Goal: Feedback & Contribution: Submit feedback/report problem

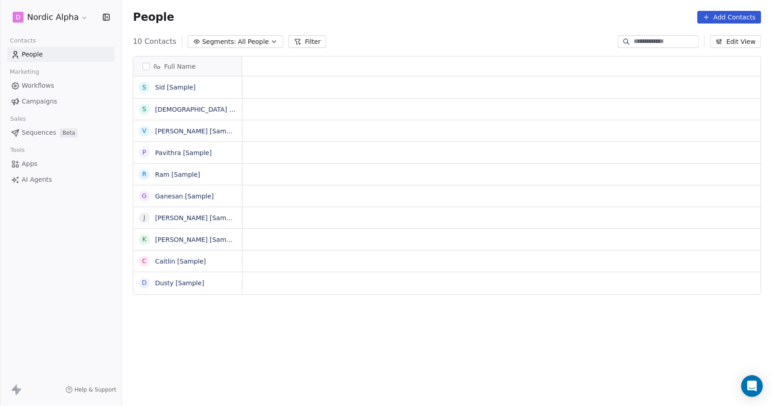
scroll to position [350, 643]
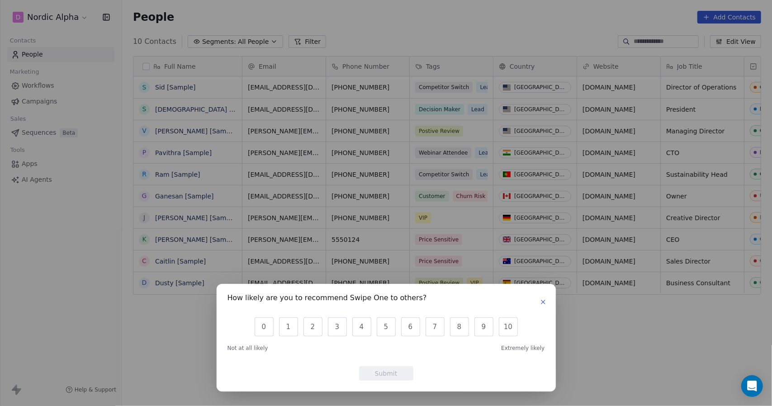
click at [545, 304] on icon "button" at bounding box center [542, 301] width 7 height 7
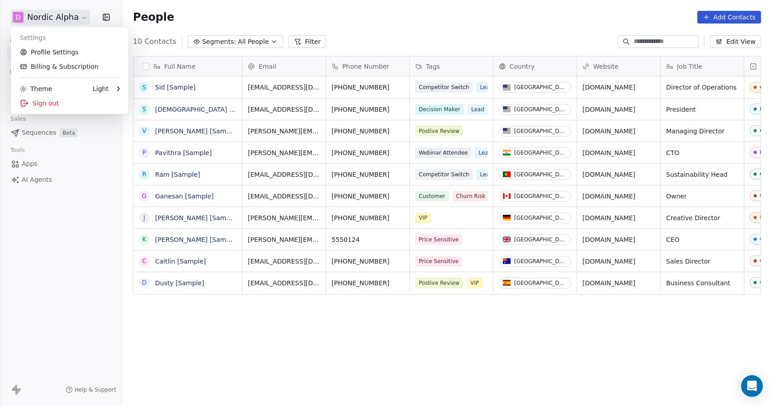
click at [85, 17] on html "D Nordic Alpha Contacts People Marketing Workflows Campaigns Sales Sequences Be…" at bounding box center [386, 203] width 772 height 406
click at [61, 50] on link "Profile Settings" at bounding box center [69, 52] width 110 height 14
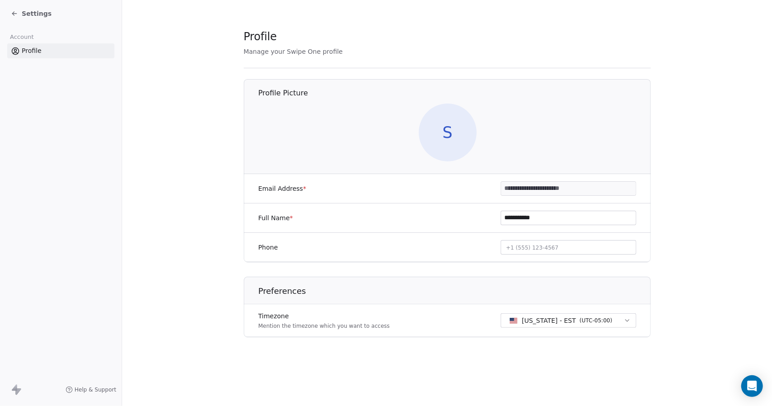
click at [77, 54] on link "Profile" at bounding box center [60, 50] width 107 height 15
click at [40, 18] on span "Settings" at bounding box center [37, 13] width 30 height 9
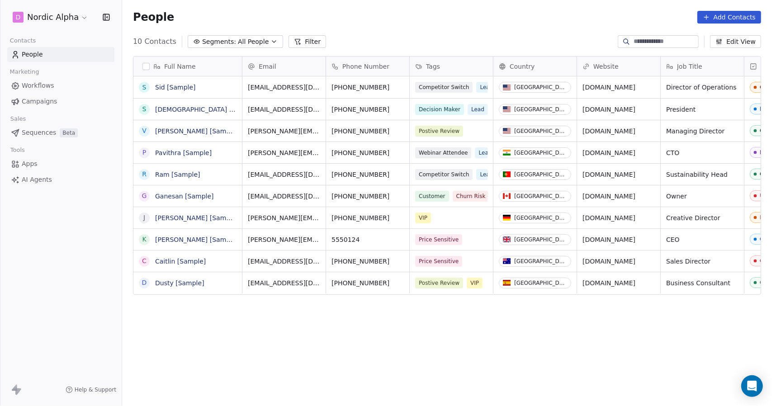
scroll to position [350, 643]
click at [46, 177] on span "AI Agents" at bounding box center [37, 179] width 30 height 9
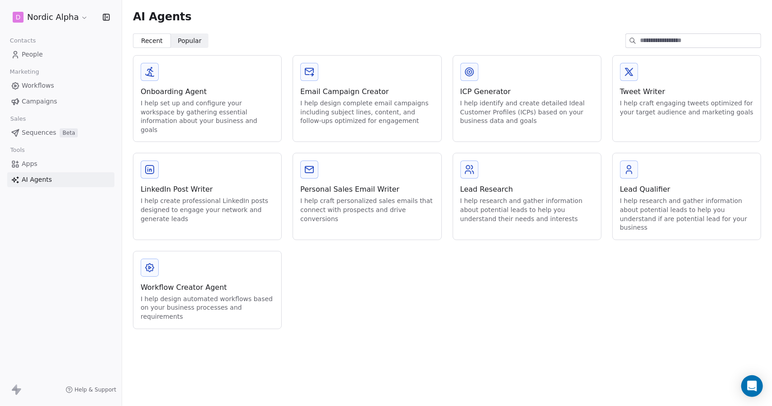
click at [41, 162] on link "Apps" at bounding box center [60, 163] width 107 height 15
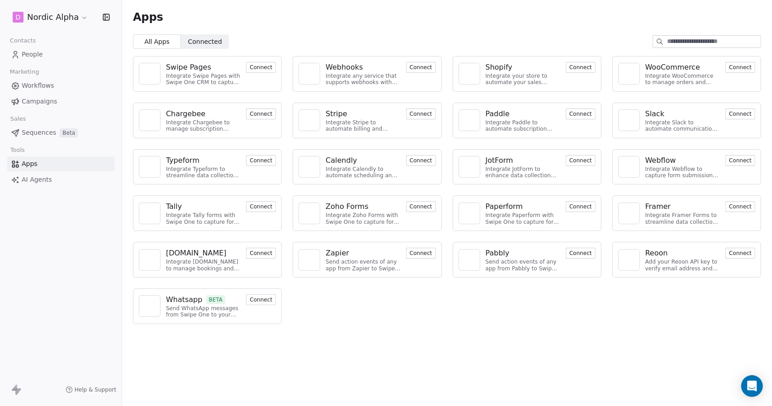
click at [435, 161] on button "Connect" at bounding box center [421, 160] width 30 height 11
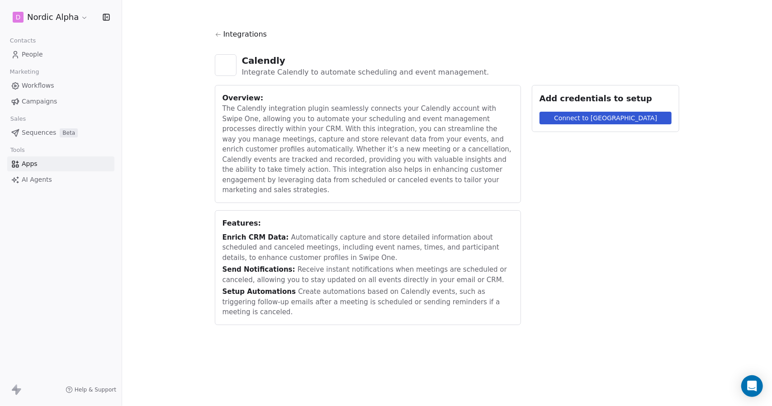
click at [412, 128] on div "The Calendly integration plugin seamlessly connects your Calendly account with …" at bounding box center [367, 150] width 291 height 92
click at [39, 88] on span "Workflows" at bounding box center [38, 85] width 33 height 9
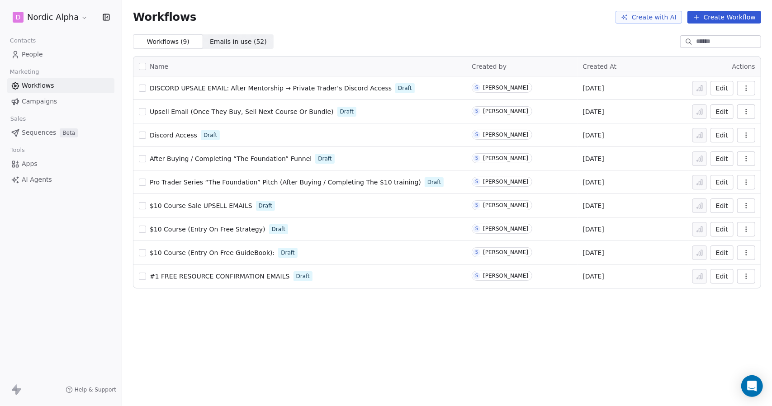
click at [78, 15] on html "D Nordic Alpha Contacts People Marketing Workflows Campaigns Sales Sequences Be…" at bounding box center [386, 203] width 772 height 406
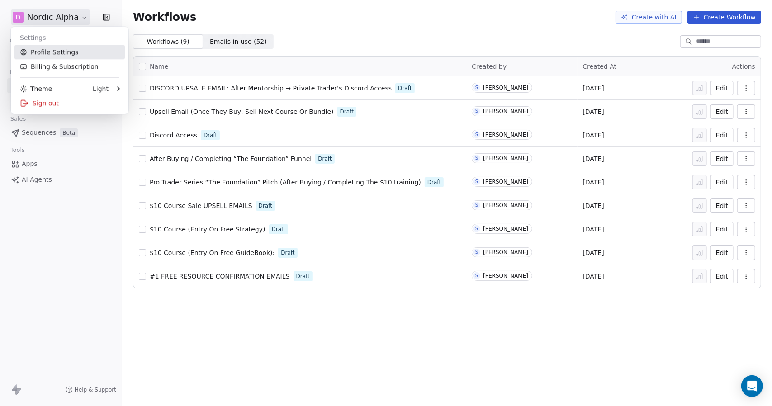
click at [63, 54] on link "Profile Settings" at bounding box center [69, 52] width 110 height 14
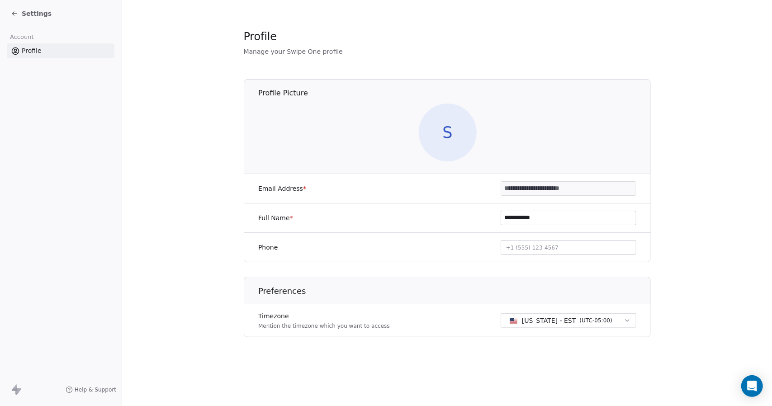
click at [35, 18] on span "Settings" at bounding box center [37, 13] width 30 height 9
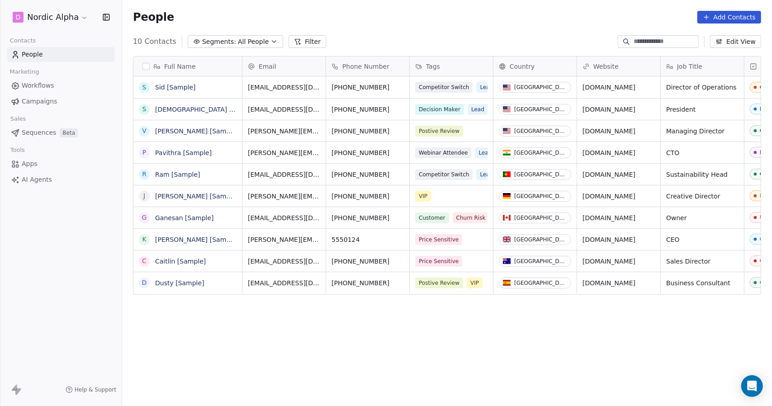
scroll to position [350, 643]
click at [45, 17] on html "D Nordic Alpha Contacts People Marketing Workflows Campaigns Sales Sequences Be…" at bounding box center [386, 203] width 772 height 406
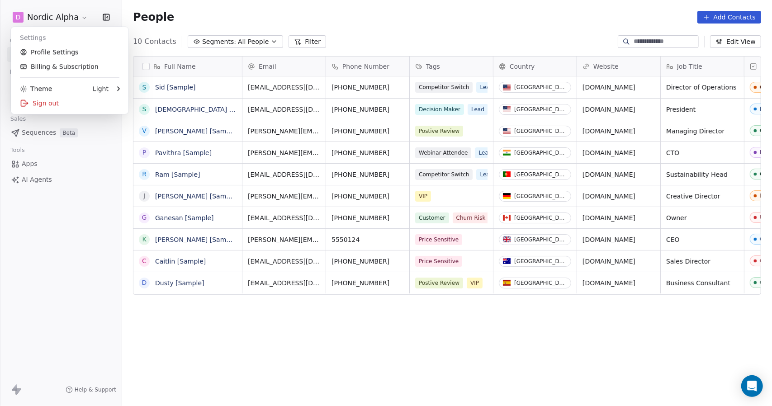
click at [79, 19] on html "D Nordic Alpha Contacts People Marketing Workflows Campaigns Sales Sequences Be…" at bounding box center [386, 203] width 772 height 406
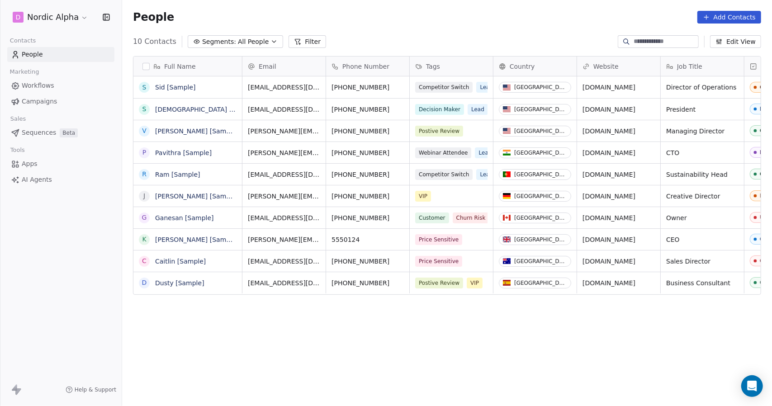
click at [109, 17] on icon "button" at bounding box center [106, 17] width 9 height 9
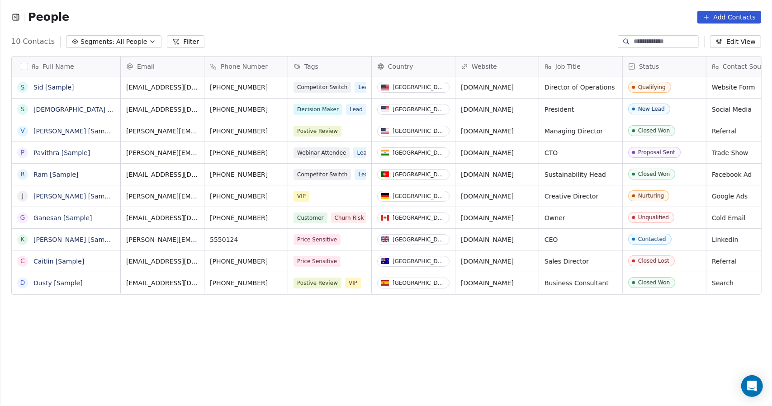
scroll to position [7, 7]
click at [18, 16] on icon "button" at bounding box center [15, 17] width 9 height 9
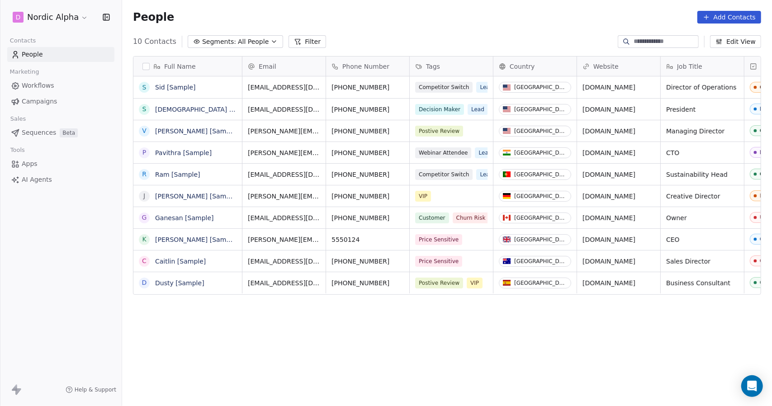
click at [38, 16] on html "D Nordic Alpha Contacts People Marketing Workflows Campaigns Sales Sequences Be…" at bounding box center [386, 203] width 772 height 406
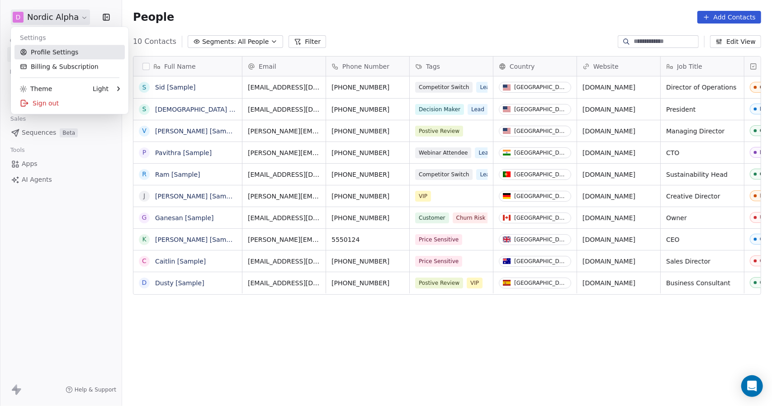
click at [46, 50] on link "Profile Settings" at bounding box center [69, 52] width 110 height 14
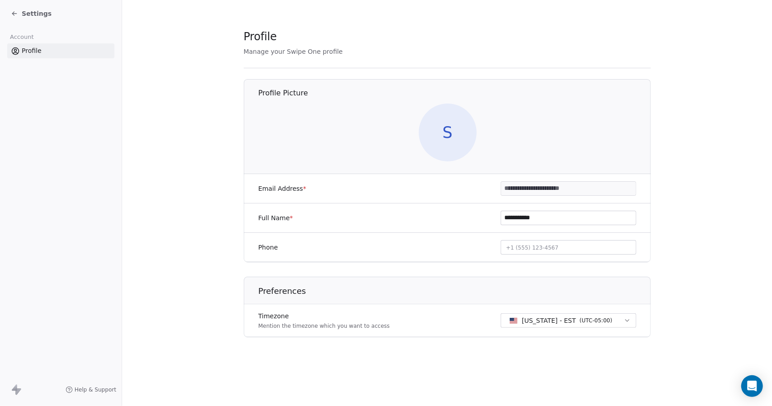
click at [761, 93] on section "**********" at bounding box center [447, 190] width 650 height 381
click at [22, 11] on span "Settings" at bounding box center [37, 13] width 30 height 9
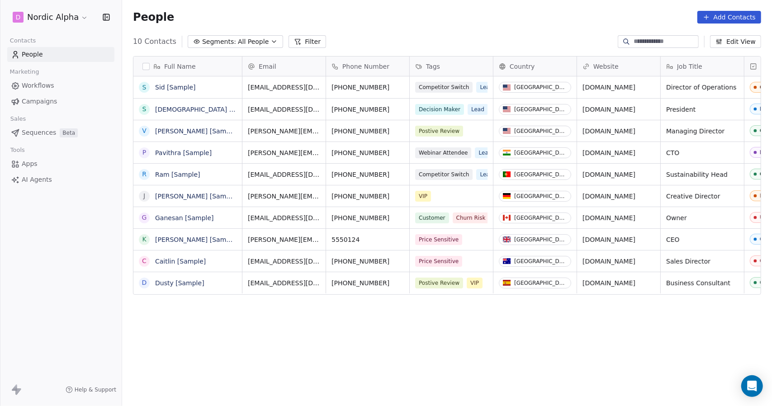
scroll to position [350, 643]
click at [274, 11] on div "People Add Contacts" at bounding box center [447, 17] width 628 height 13
click at [94, 392] on span "Help & Support" at bounding box center [96, 389] width 42 height 7
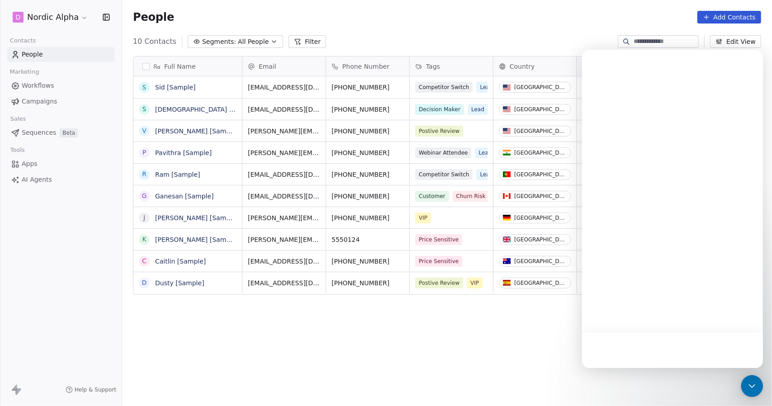
scroll to position [0, 0]
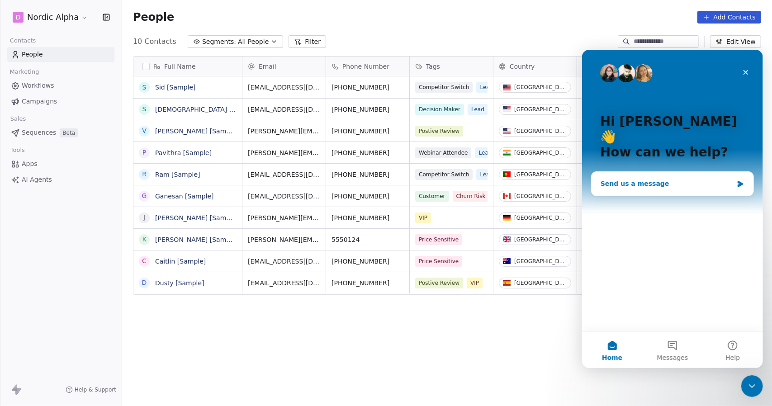
click at [629, 179] on div "Send us a message" at bounding box center [666, 183] width 132 height 9
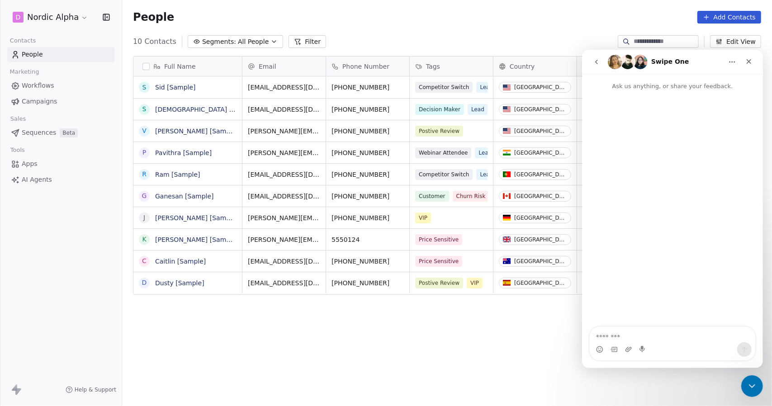
type textarea "**********"
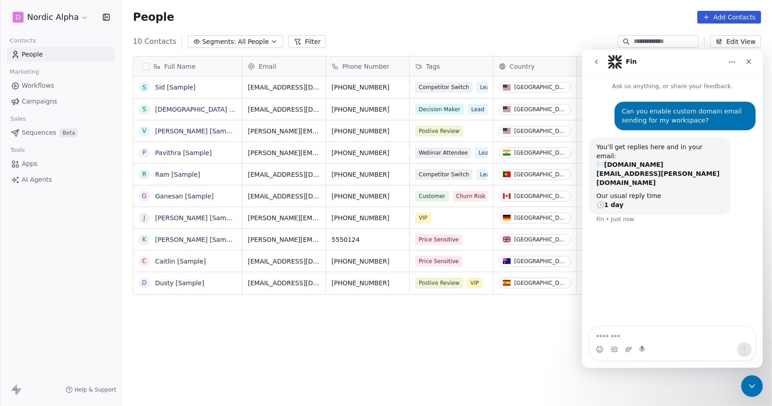
click at [460, 325] on div "Full Name S [PERSON_NAME] [Sample] S [PERSON_NAME] [Sample] V [PERSON_NAME] [Sa…" at bounding box center [447, 227] width 650 height 357
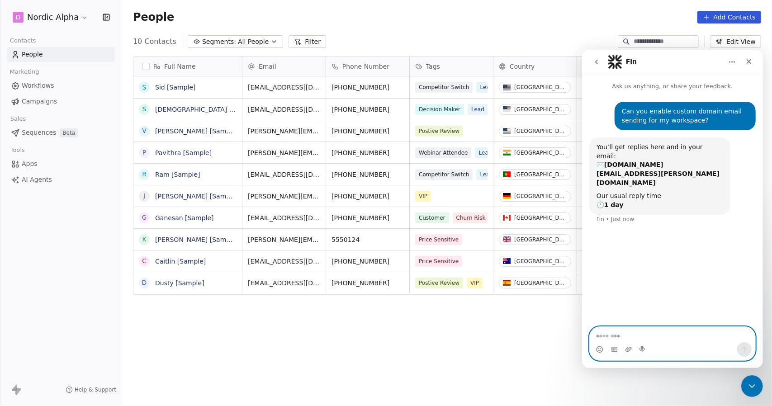
click at [648, 329] on textarea "Message…" at bounding box center [671, 333] width 165 height 15
paste textarea "**********"
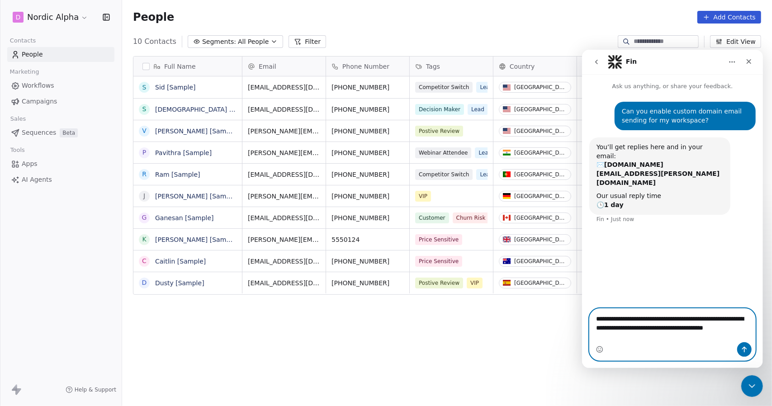
type textarea "**********"
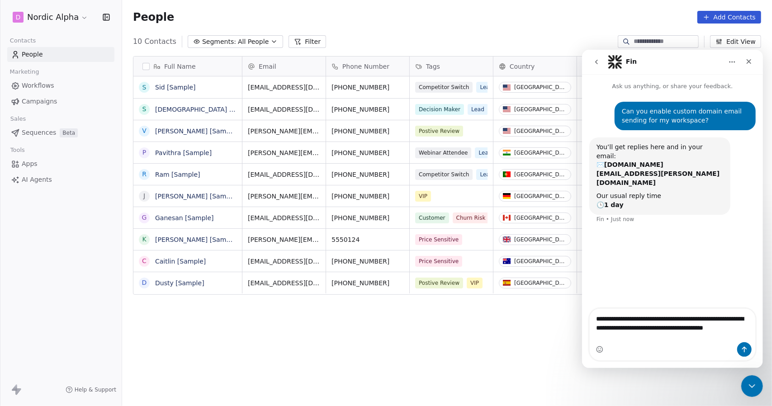
click at [739, 352] on button "Send a message…" at bounding box center [743, 349] width 14 height 14
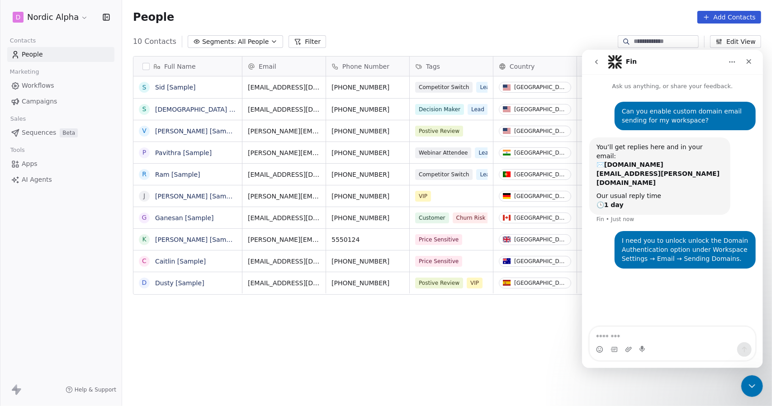
click at [464, 13] on div "People Add Contacts" at bounding box center [447, 17] width 628 height 13
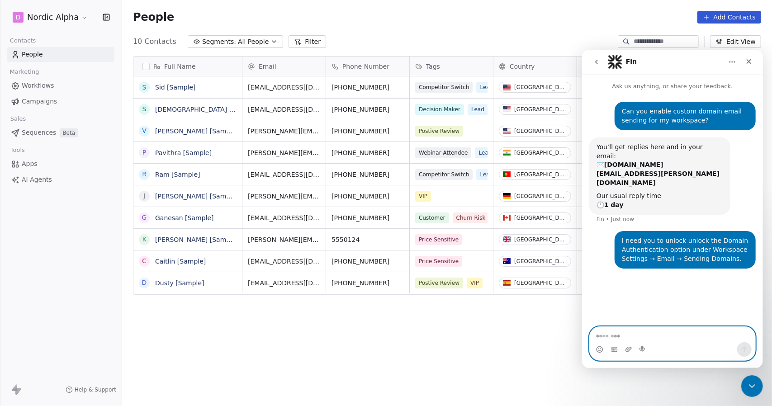
click at [619, 334] on textarea "Message…" at bounding box center [672, 333] width 166 height 15
type textarea "**********"
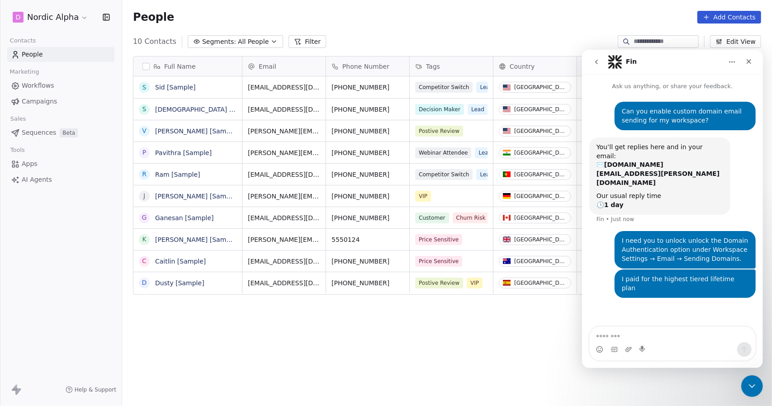
click at [450, 327] on div "Full Name S [PERSON_NAME] [Sample] S [PERSON_NAME] [Sample] V [PERSON_NAME] [Sa…" at bounding box center [447, 227] width 650 height 357
click at [555, 37] on div "10 Contacts Segments: All People Filter Edit View" at bounding box center [447, 41] width 650 height 14
